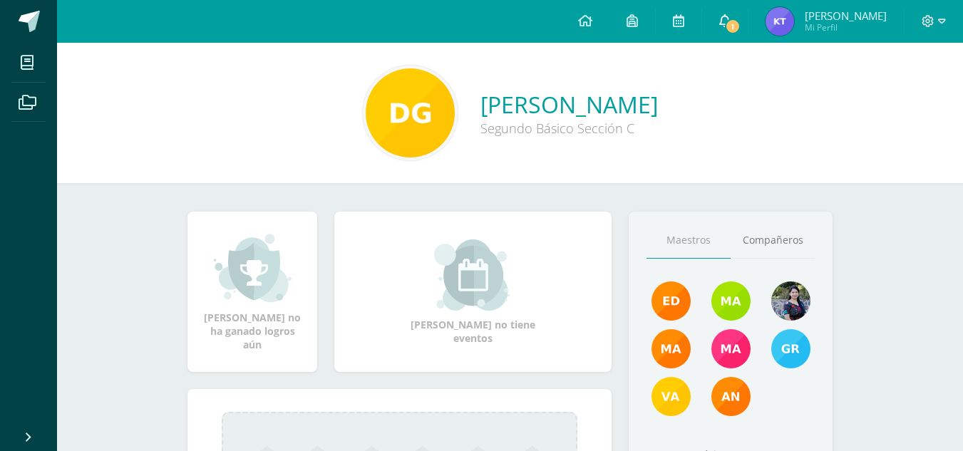
click at [727, 21] on icon at bounding box center [724, 20] width 11 height 13
click at [405, 188] on div "Delsy Mishel no ha ganado logros aún Delsy Mishel no tiene eventos Aquí aparece…" at bounding box center [510, 414] width 702 height 462
click at [928, 19] on icon at bounding box center [929, 21] width 12 height 12
click at [904, 102] on span "Cerrar sesión" at bounding box center [897, 97] width 64 height 14
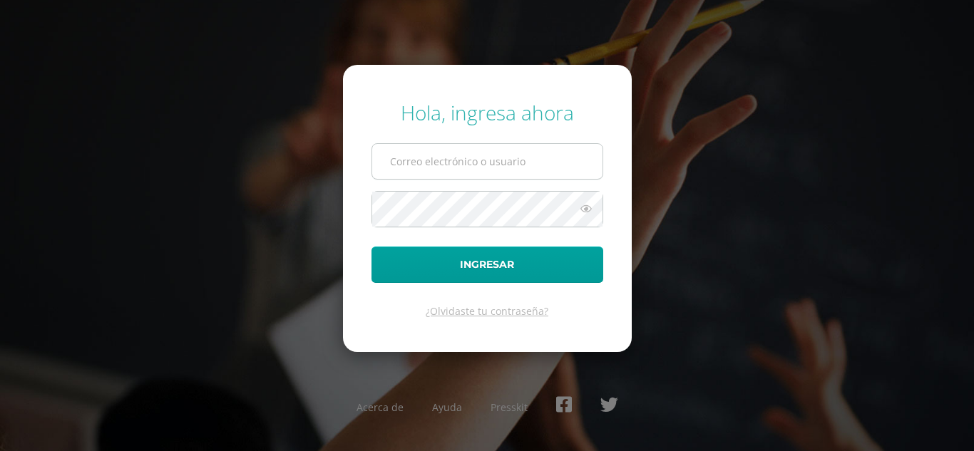
click at [536, 160] on input "text" at bounding box center [487, 161] width 230 height 35
type input "delsyguarcax2023@maiagt.org"
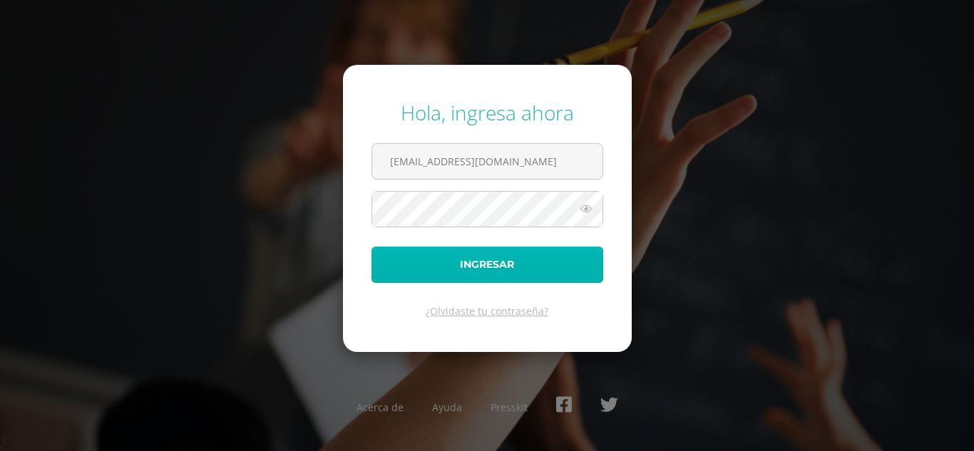
click at [460, 260] on button "Ingresar" at bounding box center [487, 265] width 232 height 36
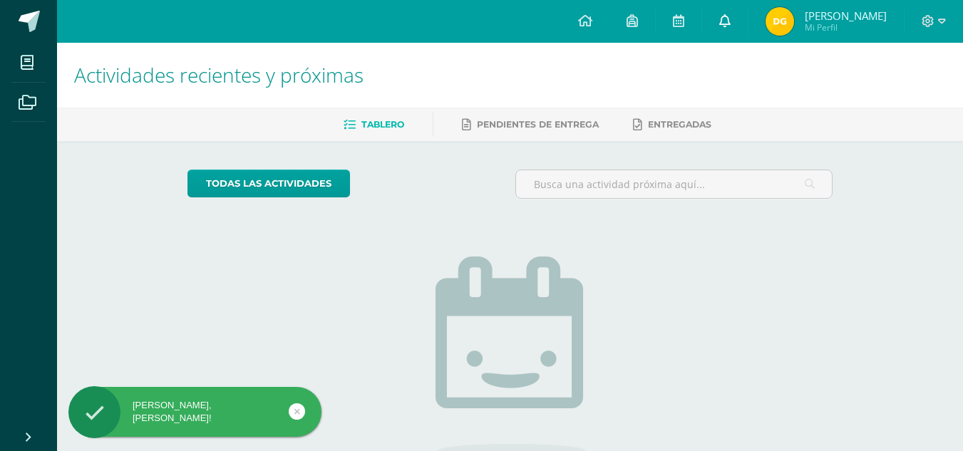
click at [731, 25] on icon at bounding box center [724, 20] width 11 height 13
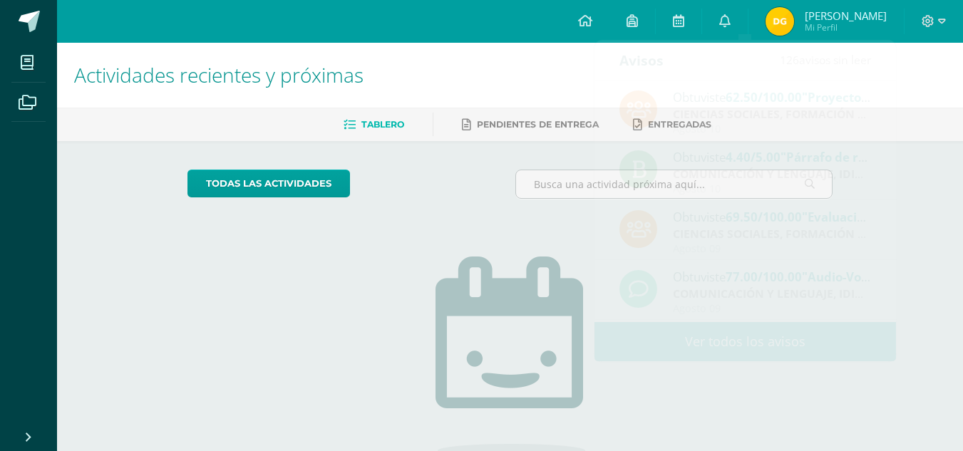
click at [499, 174] on div "todas las Actividades" at bounding box center [510, 190] width 657 height 41
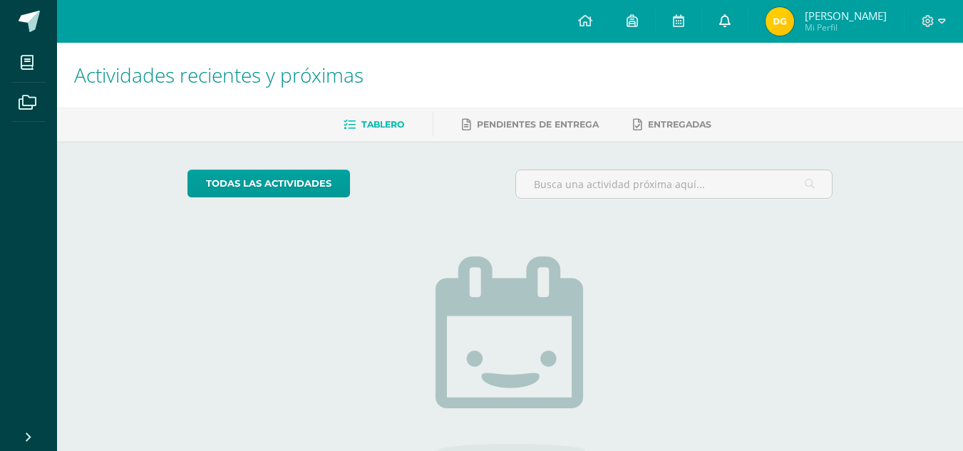
click at [731, 22] on icon at bounding box center [724, 20] width 11 height 13
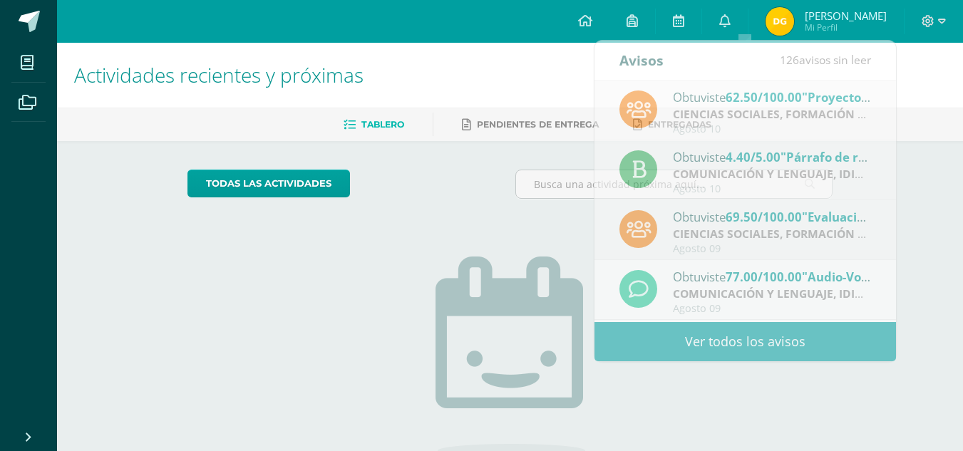
click at [794, 33] on img at bounding box center [780, 21] width 29 height 29
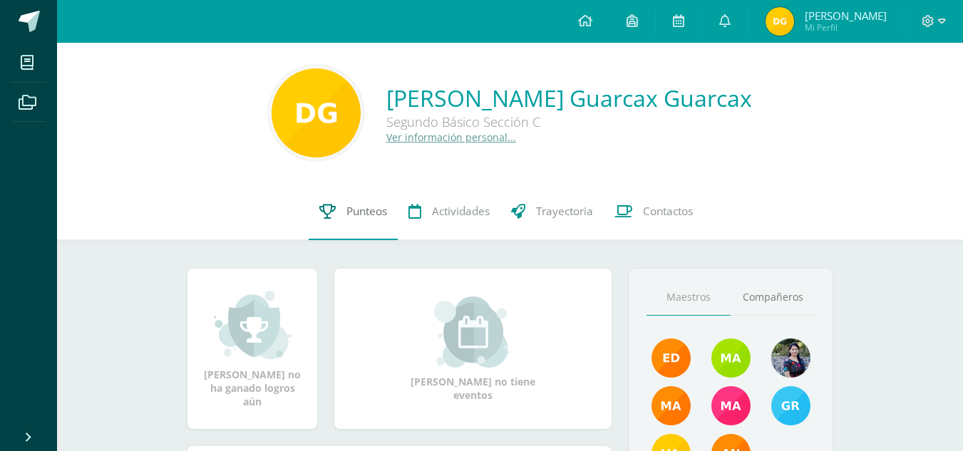
click at [347, 219] on span "Punteos" at bounding box center [367, 211] width 41 height 15
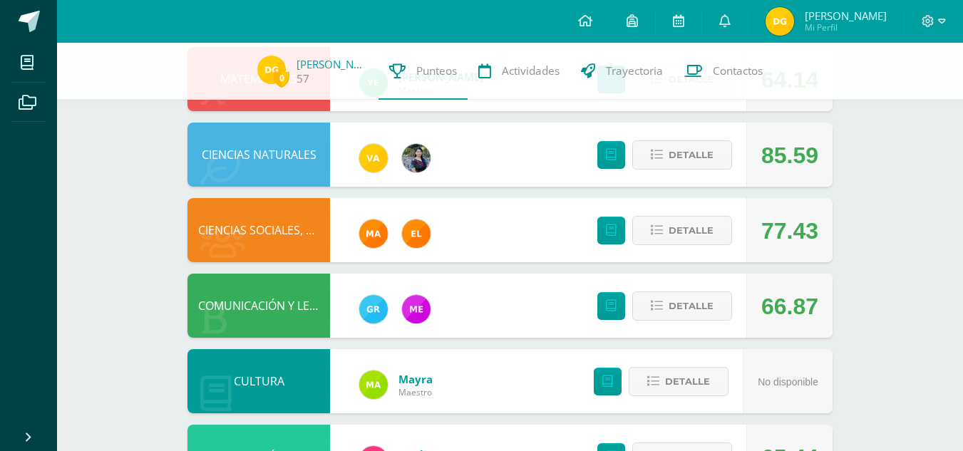
scroll to position [406, 0]
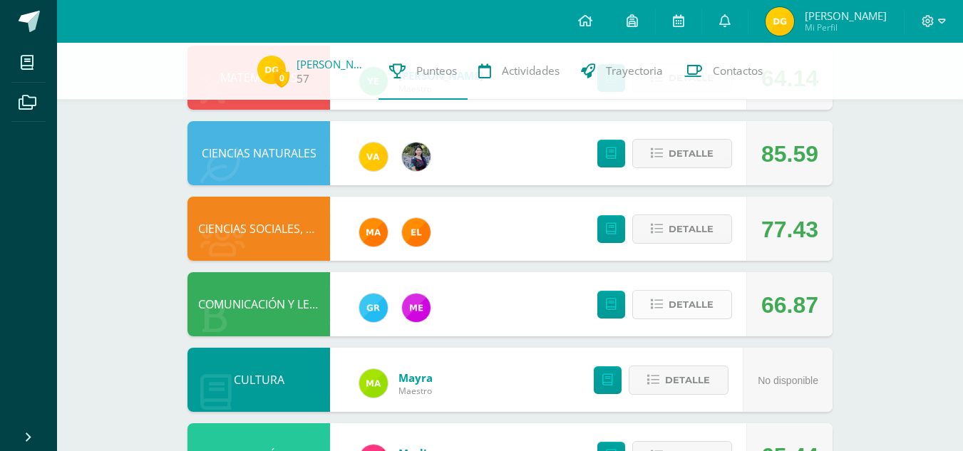
click at [680, 303] on span "Detalle" at bounding box center [691, 305] width 45 height 26
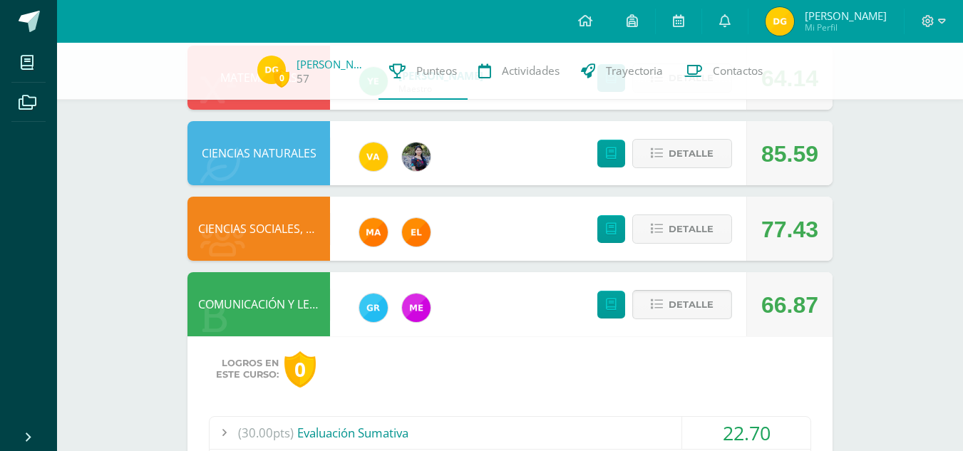
scroll to position [652, 0]
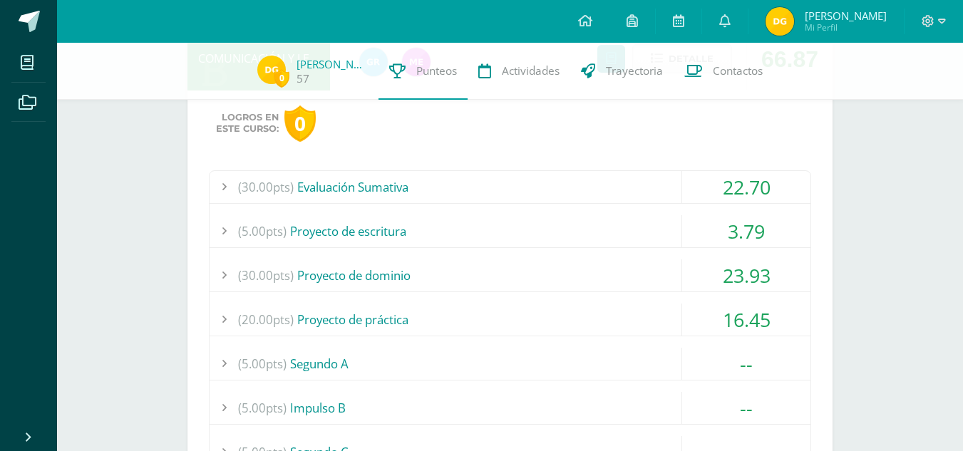
click at [739, 180] on div "22.70" at bounding box center [746, 187] width 128 height 32
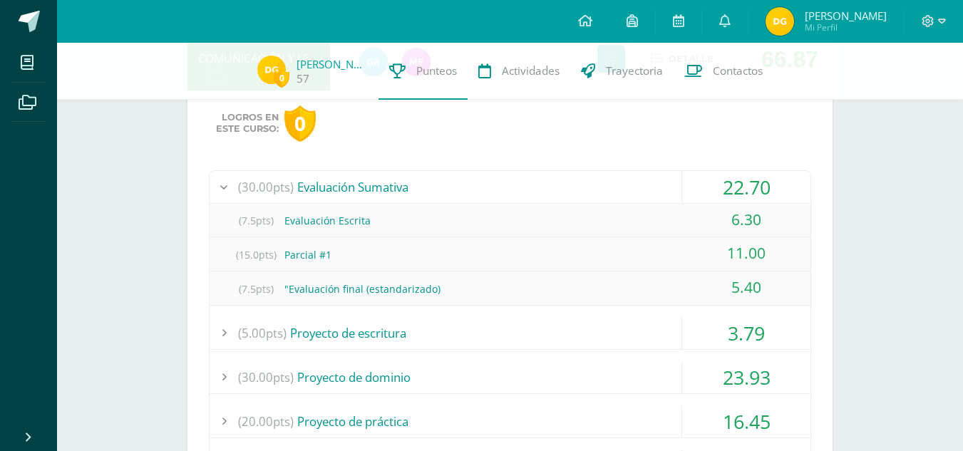
click at [739, 180] on div "22.70" at bounding box center [746, 187] width 128 height 32
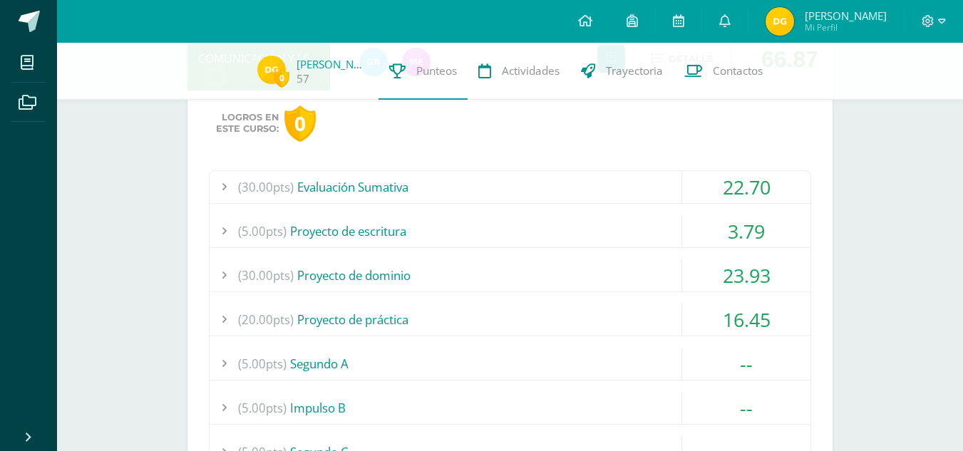
click at [731, 226] on div "3.79" at bounding box center [746, 231] width 128 height 32
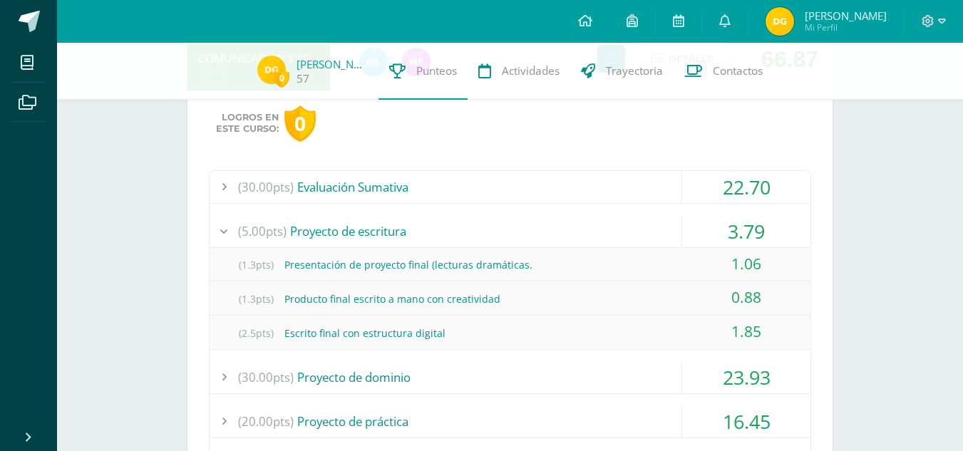
click at [731, 226] on div "3.79" at bounding box center [746, 231] width 128 height 32
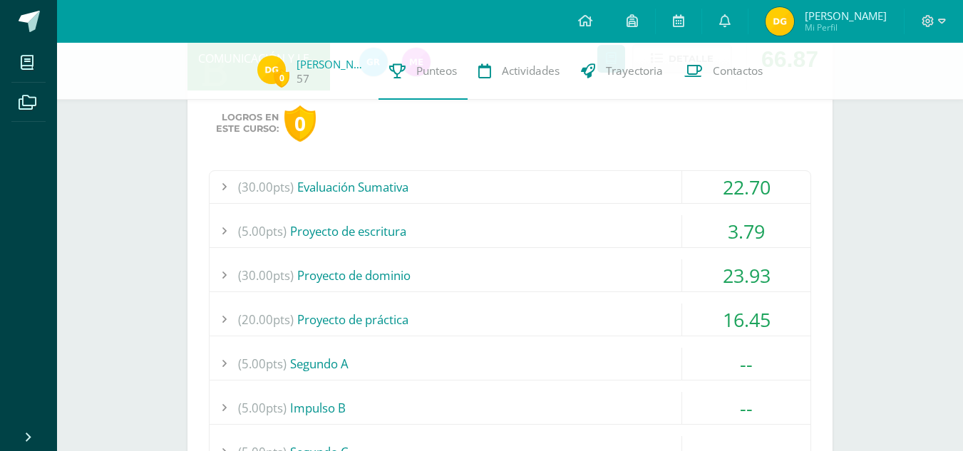
click at [736, 277] on div "23.93" at bounding box center [746, 276] width 128 height 32
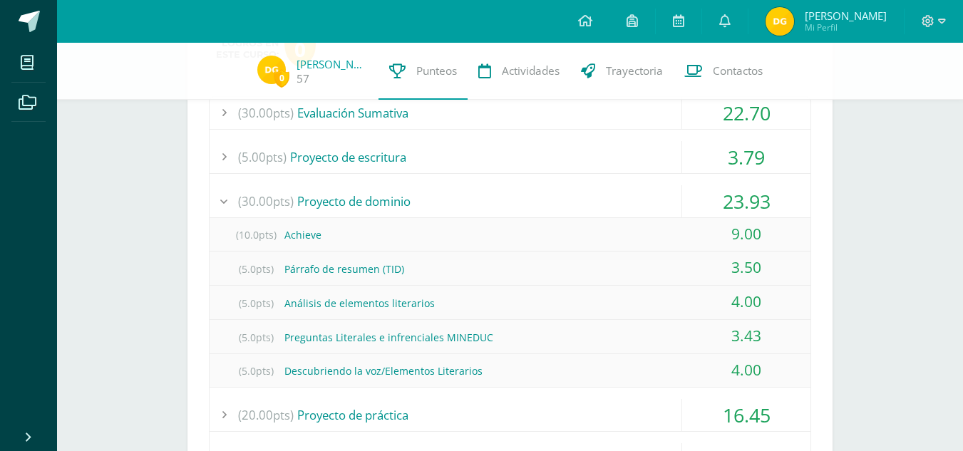
scroll to position [729, 0]
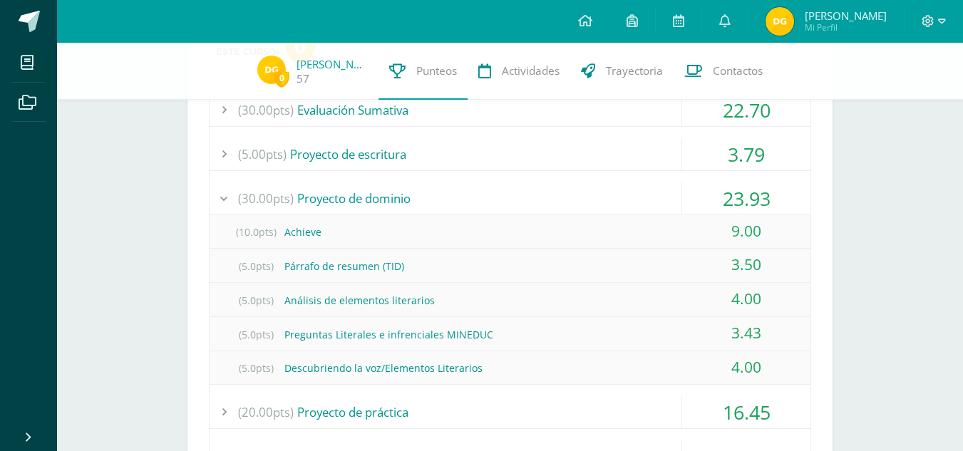
click at [749, 211] on div "23.93" at bounding box center [746, 199] width 128 height 32
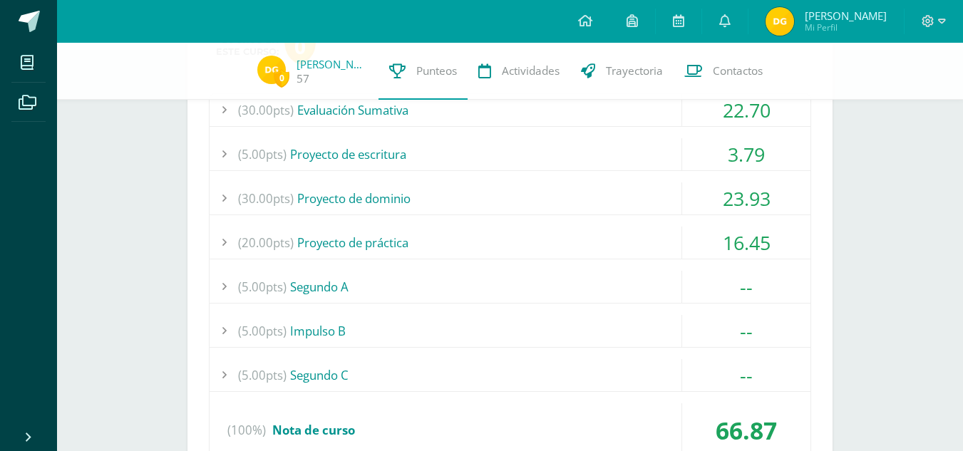
click at [747, 253] on div "16.45" at bounding box center [746, 243] width 128 height 32
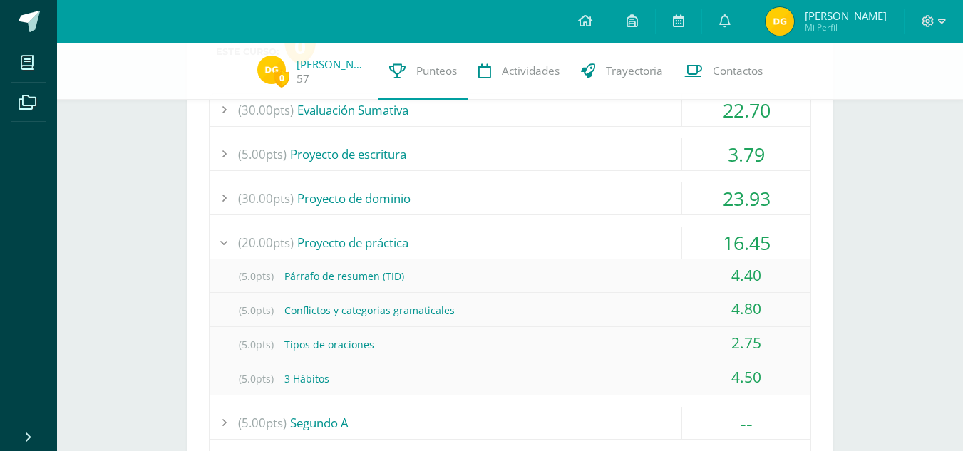
click at [747, 253] on div "16.45" at bounding box center [746, 243] width 128 height 32
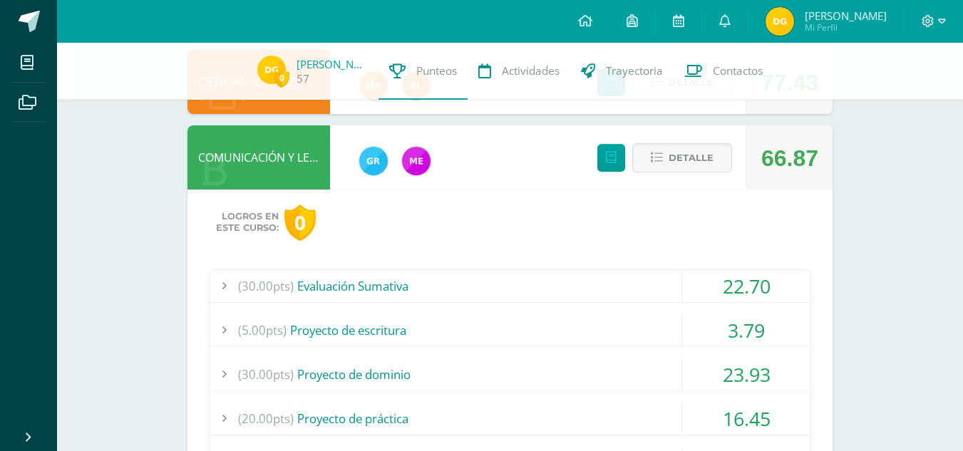
scroll to position [551, 0]
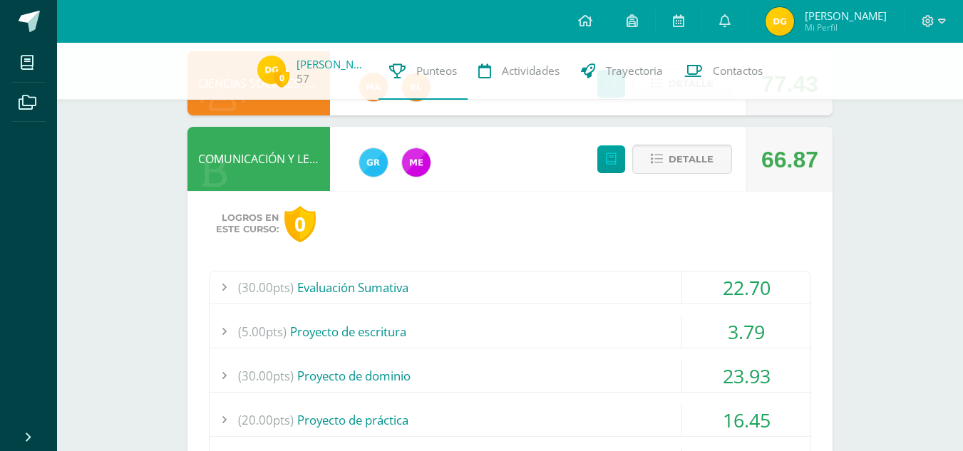
click at [673, 145] on button "Detalle" at bounding box center [682, 159] width 100 height 29
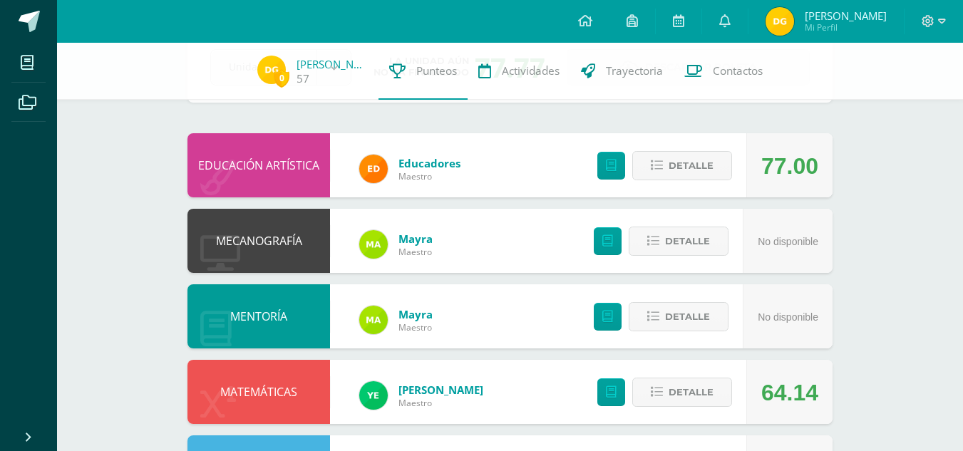
scroll to position [0, 0]
